Goal: Find specific page/section: Find specific page/section

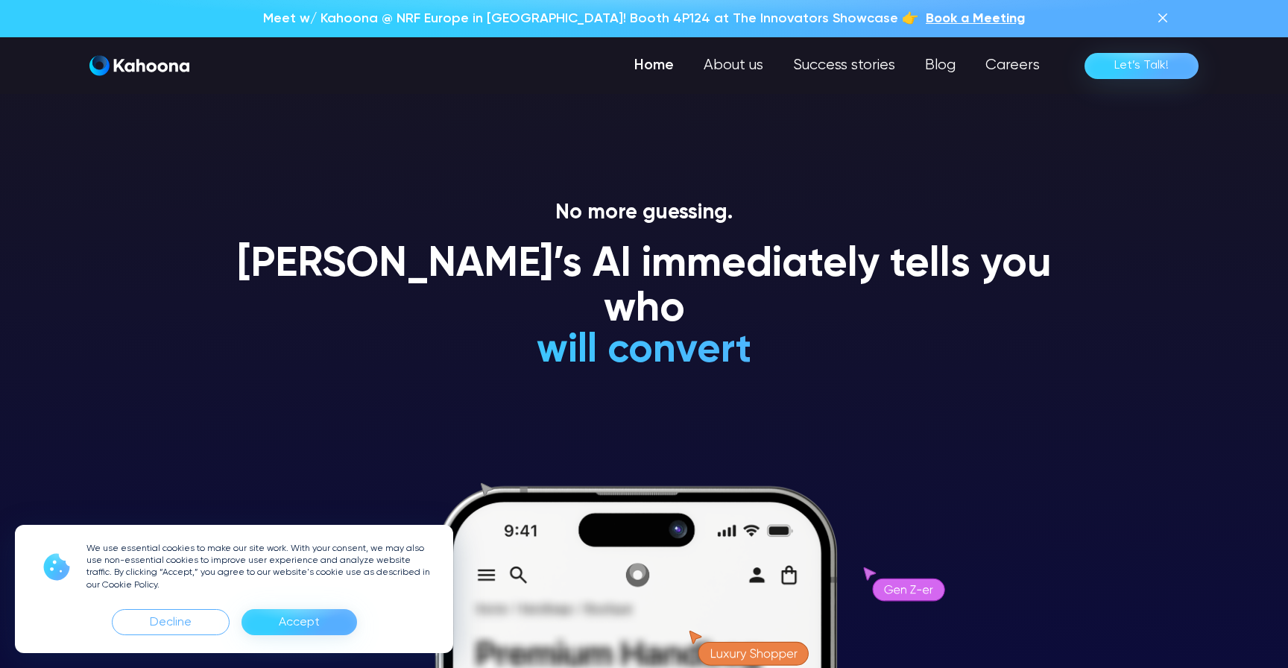
click at [310, 622] on div "Accept" at bounding box center [299, 622] width 41 height 24
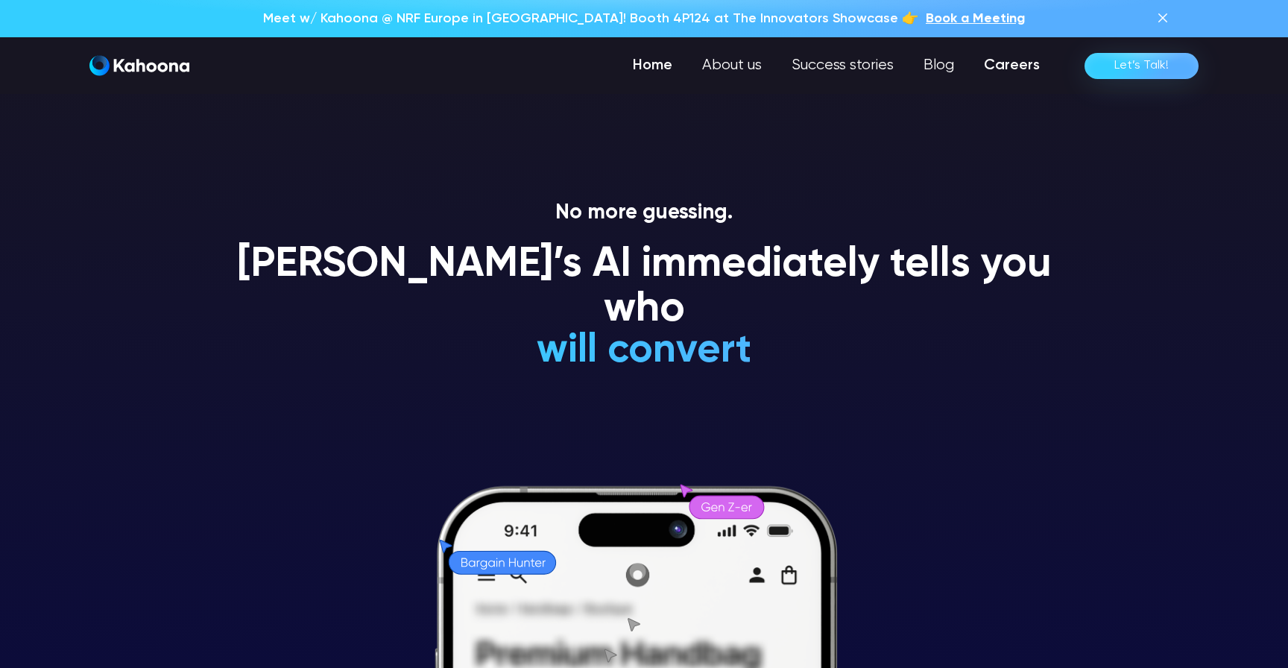
click at [1025, 60] on link "Careers" at bounding box center [1012, 66] width 86 height 30
